Goal: Information Seeking & Learning: Learn about a topic

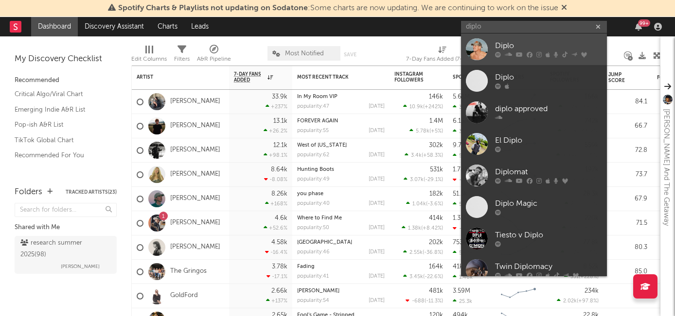
type input "diplo"
click at [522, 49] on div "Diplo" at bounding box center [548, 46] width 107 height 12
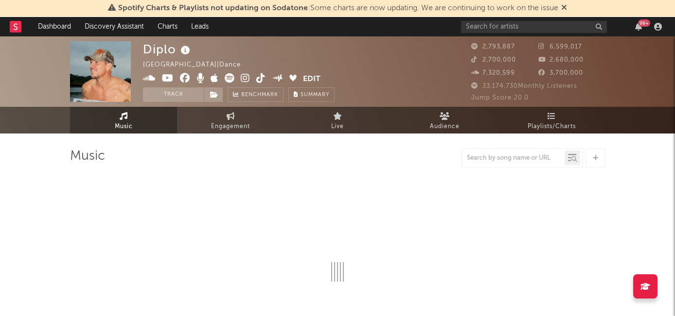
select select "6m"
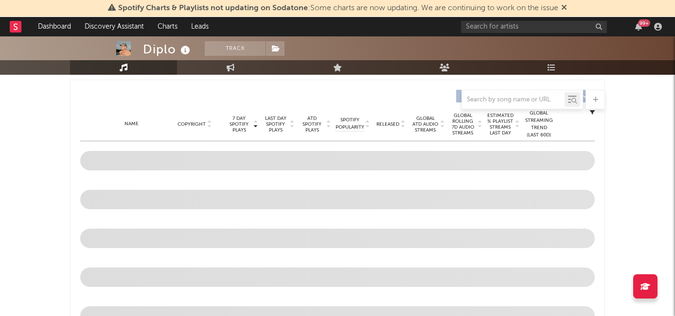
scroll to position [362, 0]
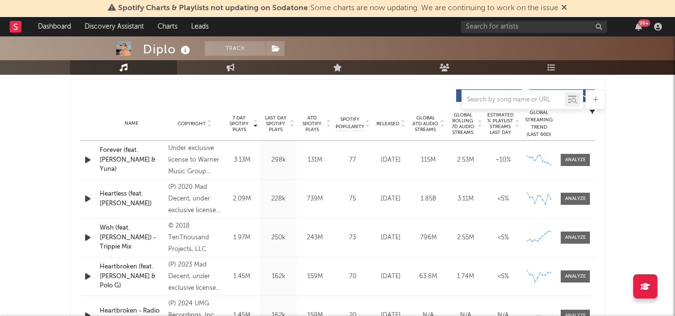
click at [392, 124] on span "Released" at bounding box center [387, 124] width 23 height 6
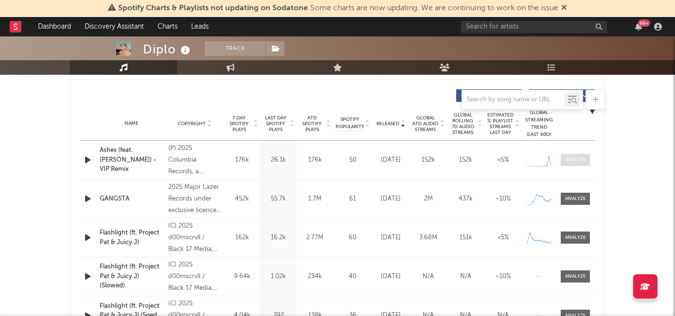
click at [564, 165] on span at bounding box center [574, 160] width 29 height 12
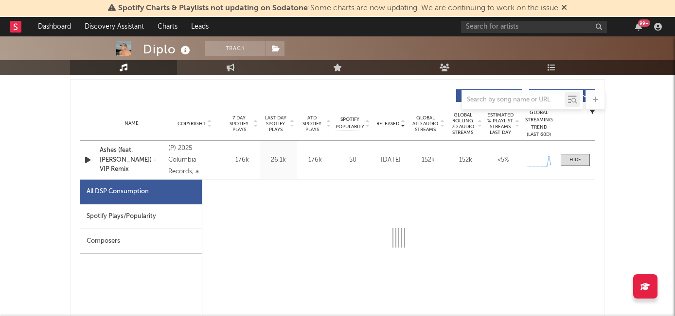
select select "1w"
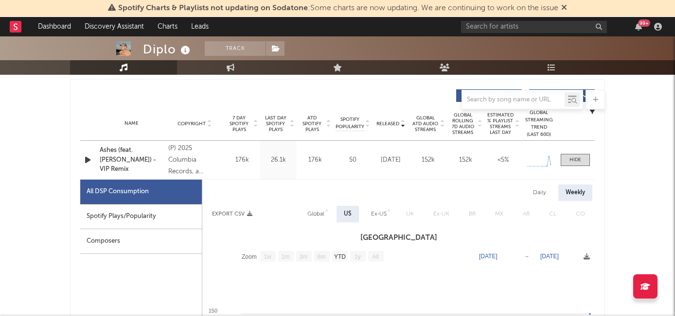
click at [118, 217] on div "Spotify Plays/Popularity" at bounding box center [140, 217] width 121 height 25
select select "1w"
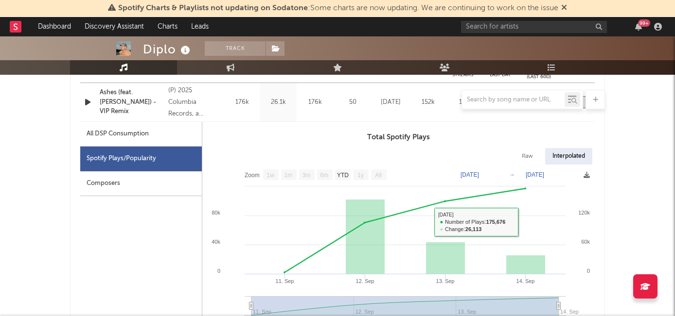
scroll to position [391, 0]
